Goal: Task Accomplishment & Management: Manage account settings

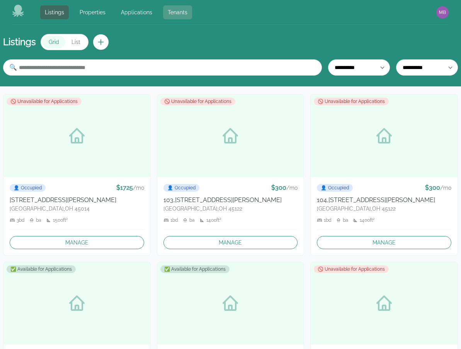
click at [168, 15] on link "Tenants" at bounding box center [177, 12] width 29 height 14
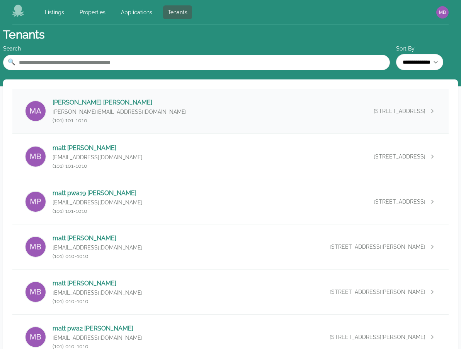
click at [212, 106] on div "[PERSON_NAME] [PERSON_NAME][EMAIL_ADDRESS][DOMAIN_NAME] (101) 101-[GEOGRAPHIC_D…" at bounding box center [230, 111] width 436 height 45
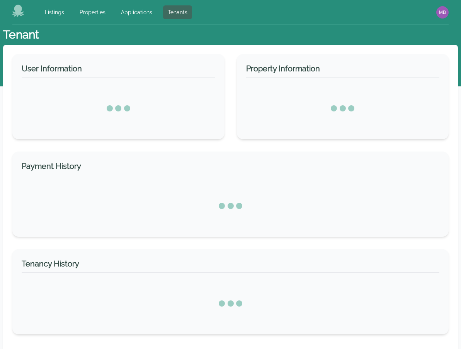
select select "*"
